Goal: Check status: Check status

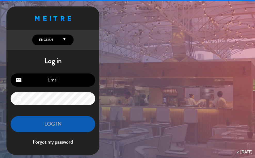
click at [53, 77] on input "email" at bounding box center [53, 80] width 85 height 13
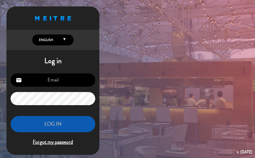
type input "r"
type input "v"
type input "[EMAIL_ADDRESS][DOMAIN_NAME]"
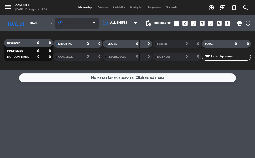
click at [83, 22] on span "Dinner" at bounding box center [76, 23] width 43 height 11
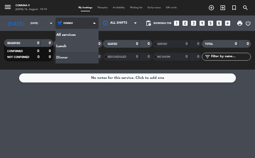
click at [74, 46] on div "menu Comuna 9 [DATE] 16. August - 19:19 My bookings Floorplan Availability Wait…" at bounding box center [127, 35] width 255 height 70
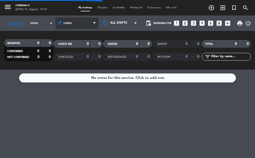
click at [86, 26] on span "Lunch" at bounding box center [76, 23] width 43 height 11
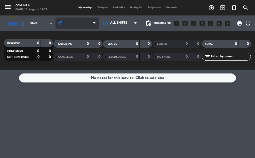
click at [85, 22] on span "Lunch" at bounding box center [76, 23] width 43 height 11
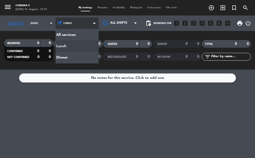
click at [71, 36] on div "menu Comuna 9 [DATE] 16. August - 19:19 My bookings Floorplan Availability Wait…" at bounding box center [127, 35] width 255 height 70
